Goal: Check status: Check status

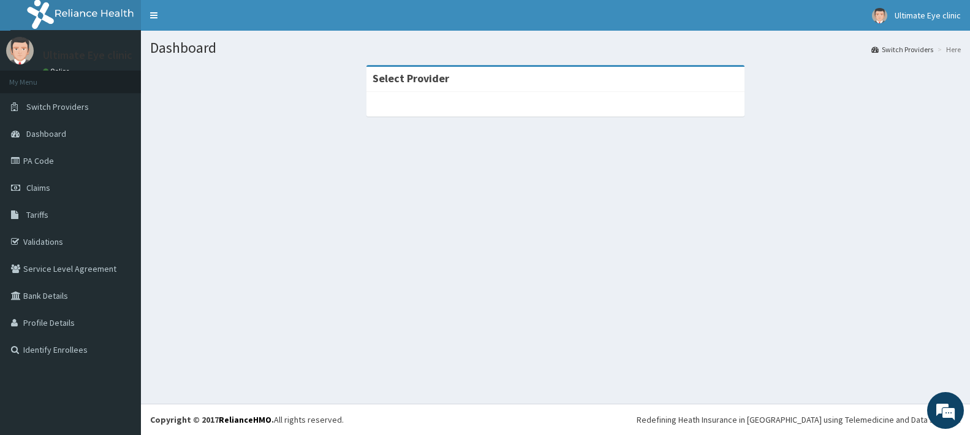
click at [480, 134] on section "Select Provider" at bounding box center [555, 132] width 829 height 153
click at [507, 106] on div at bounding box center [555, 104] width 378 height 25
click at [52, 189] on link "Claims" at bounding box center [70, 187] width 141 height 27
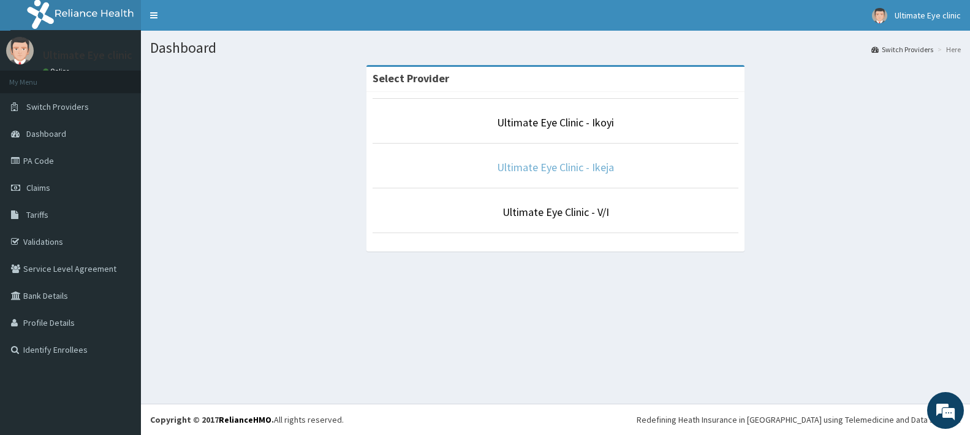
click at [569, 170] on link "Ultimate Eye Clinic - Ikeja" at bounding box center [555, 167] width 117 height 14
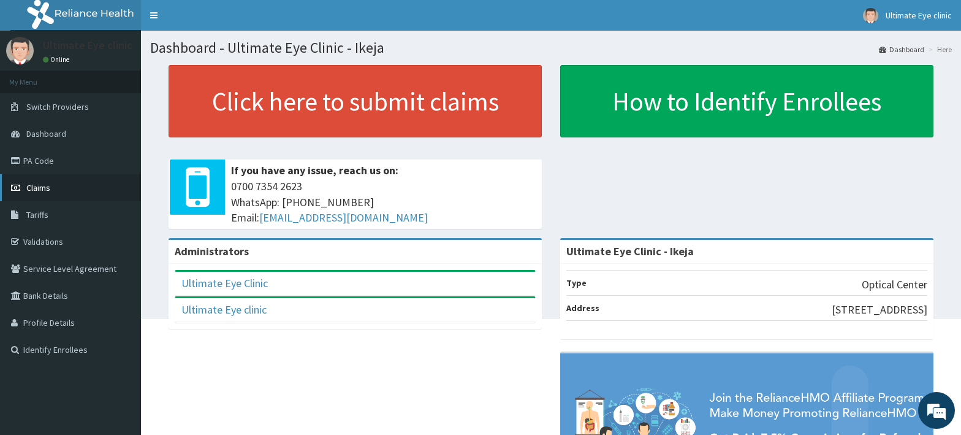
click at [45, 185] on span "Claims" at bounding box center [38, 187] width 24 height 11
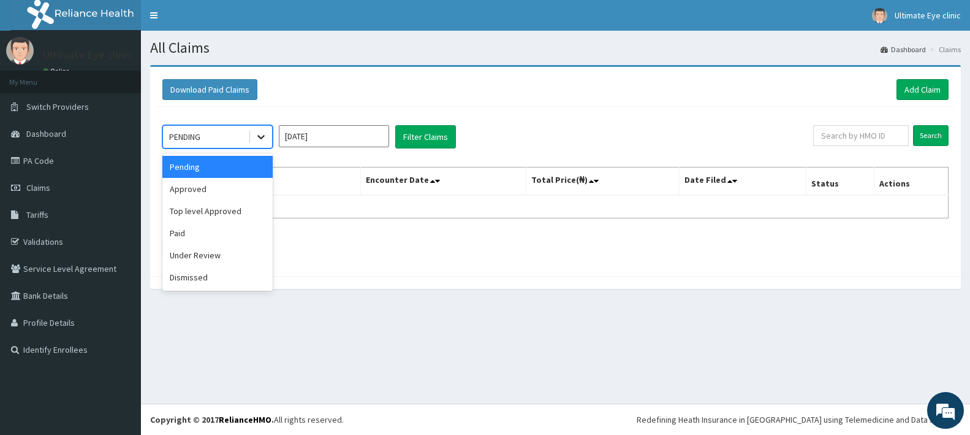
click at [260, 133] on icon at bounding box center [261, 137] width 12 height 12
click at [200, 188] on div "Approved" at bounding box center [217, 189] width 110 height 22
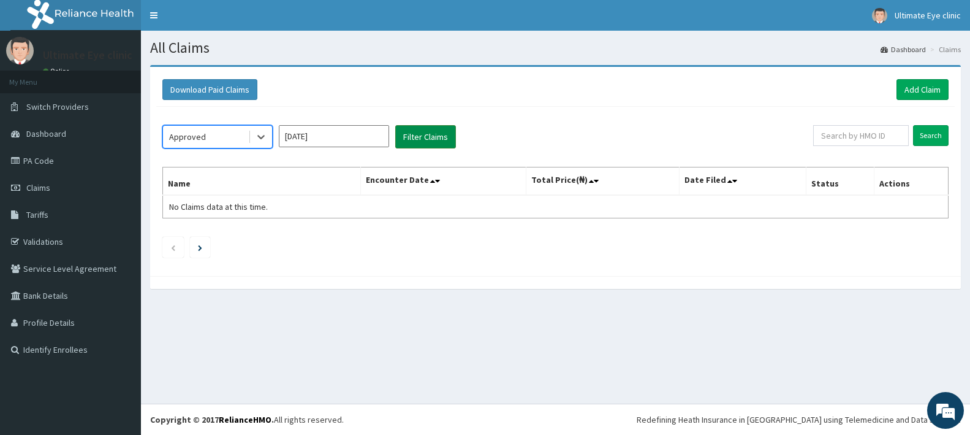
click at [418, 136] on button "Filter Claims" at bounding box center [425, 136] width 61 height 23
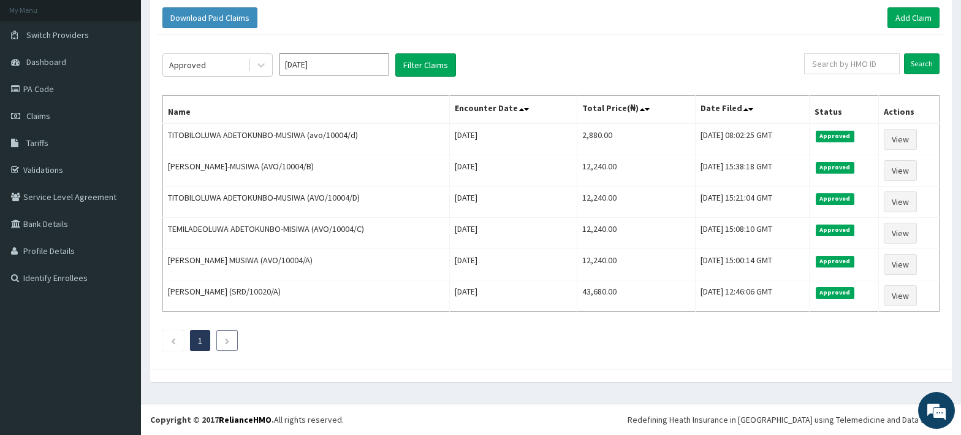
click at [224, 336] on li at bounding box center [226, 340] width 21 height 21
click at [260, 61] on icon at bounding box center [261, 65] width 12 height 12
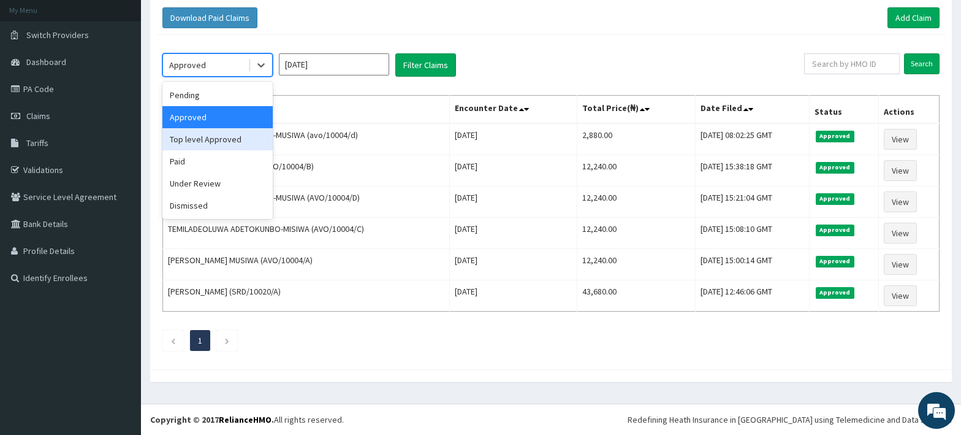
click at [207, 137] on div "Top level Approved" at bounding box center [217, 139] width 110 height 22
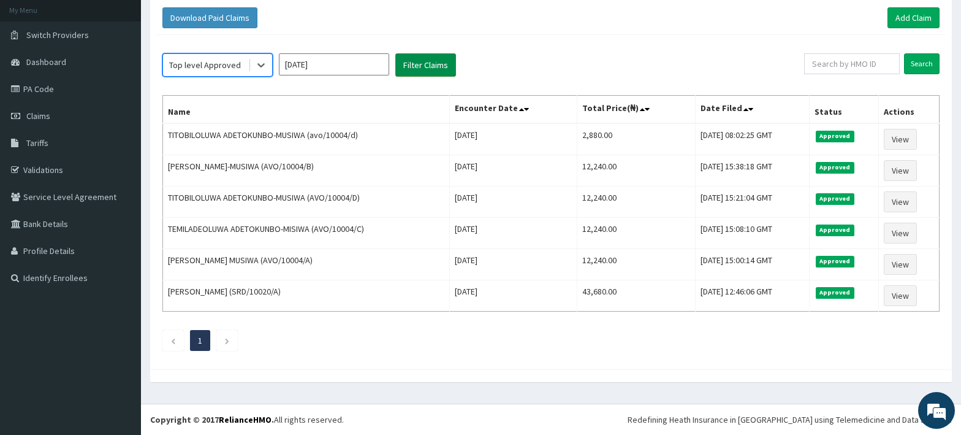
click at [431, 63] on button "Filter Claims" at bounding box center [425, 64] width 61 height 23
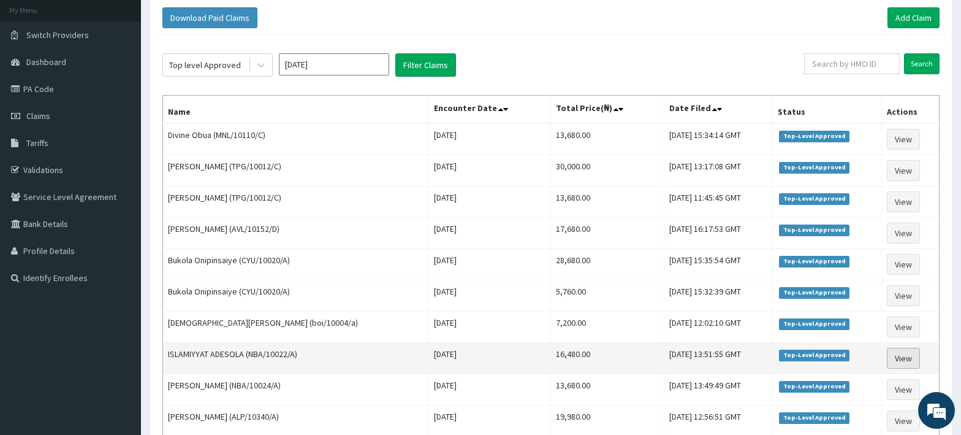
click at [902, 356] on link "View" at bounding box center [903, 357] width 33 height 21
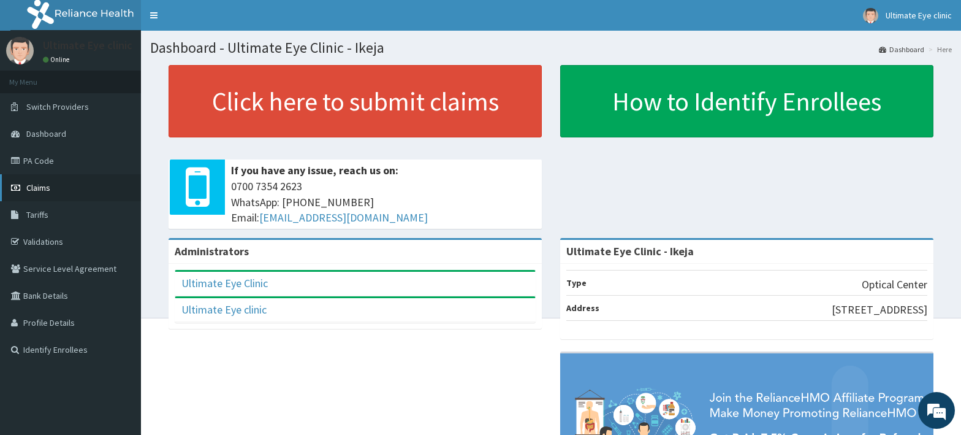
click at [51, 189] on link "Claims" at bounding box center [70, 187] width 141 height 27
